Goal: Task Accomplishment & Management: Use online tool/utility

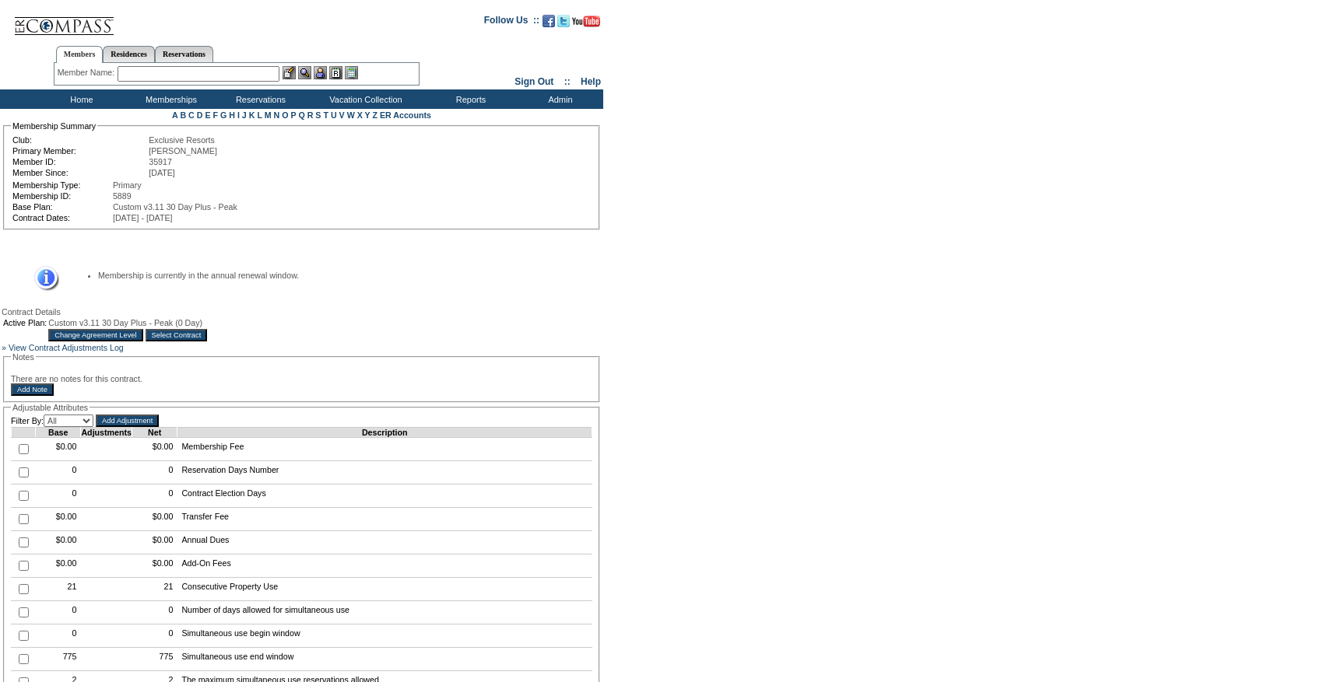
click at [142, 342] on input "Change Agreement Level" at bounding box center [95, 335] width 94 height 12
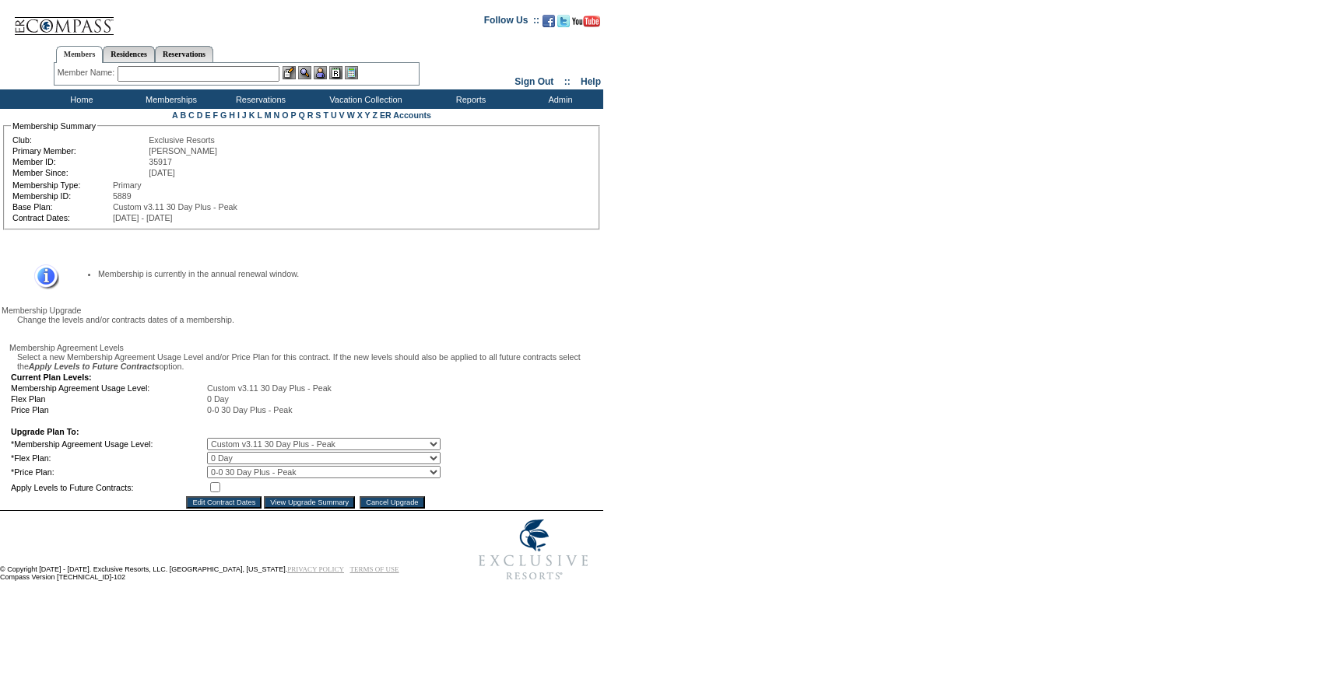
click at [242, 465] on select "0 Day 10 Day 20 Day 30 Day" at bounding box center [323, 458] width 233 height 12
select select "88"
click at [218, 465] on select "0 Day 10 Day 20 Day 30 Day" at bounding box center [323, 458] width 233 height 12
click at [220, 493] on input "checkbox" at bounding box center [215, 487] width 10 height 10
checkbox input "true"
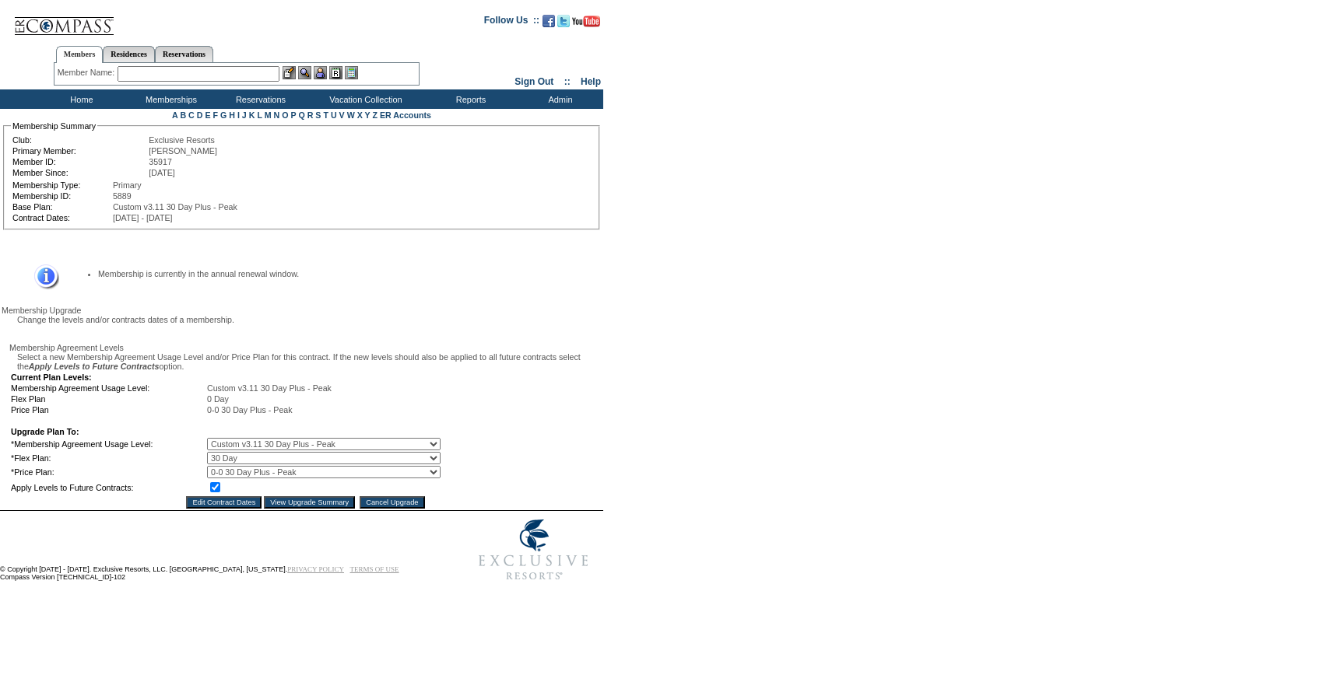
click at [300, 509] on input "View Upgrade Summary" at bounding box center [309, 502] width 91 height 12
